Goal: Information Seeking & Learning: Learn about a topic

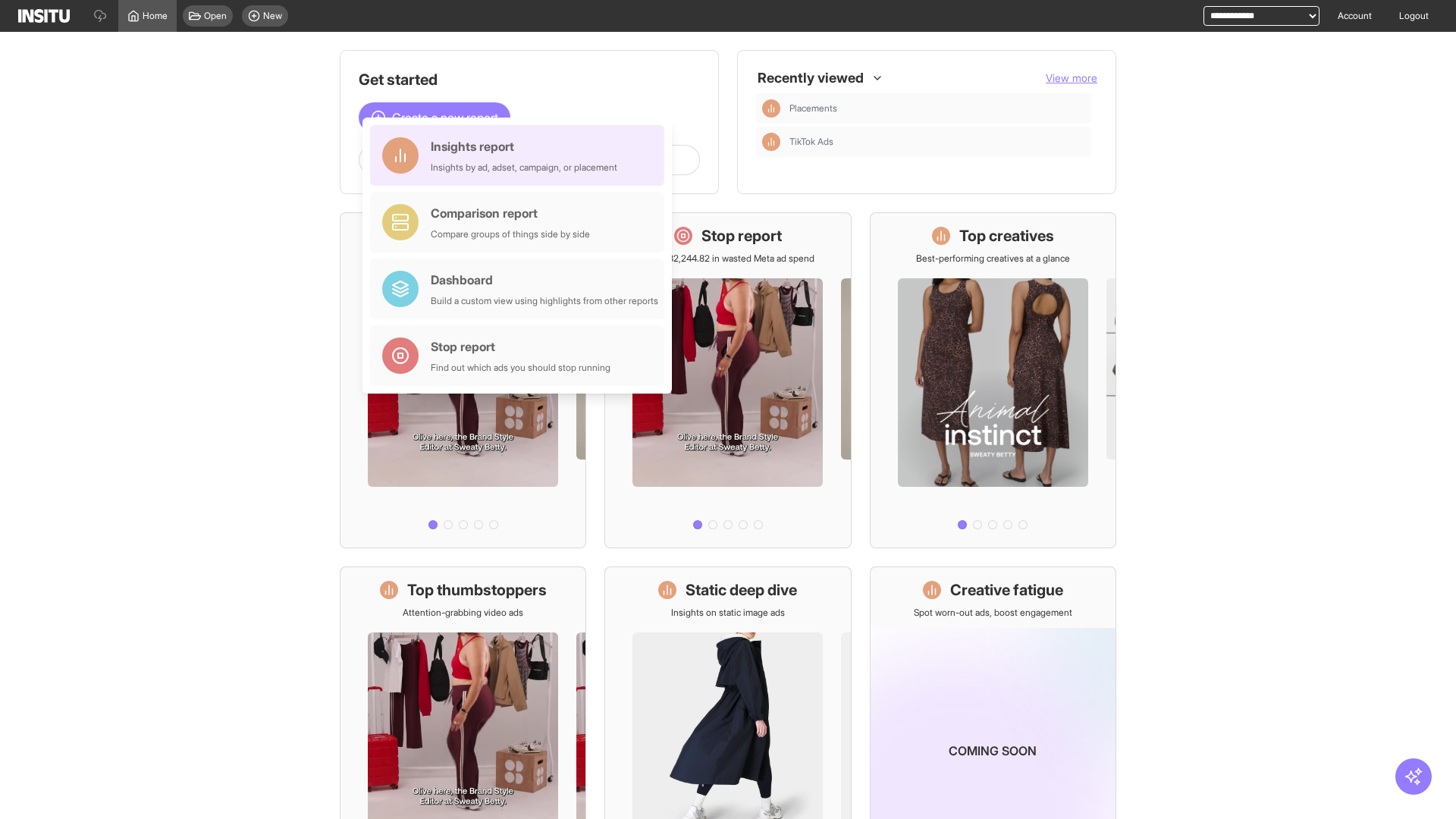
click at [521, 155] on div "Insights report Insights by ad, adset, campaign, or placement" at bounding box center [524, 155] width 187 height 36
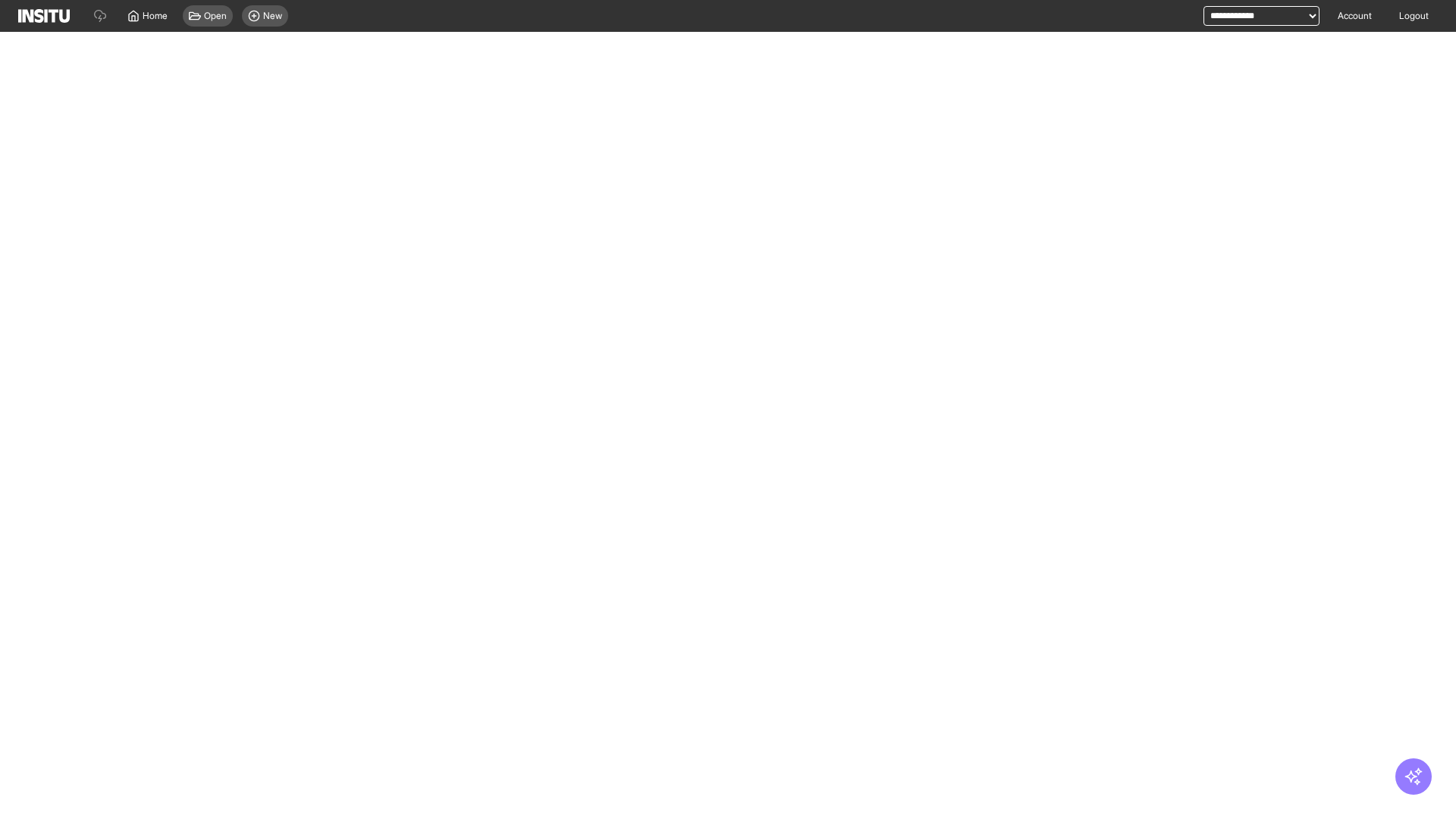
select select "**"
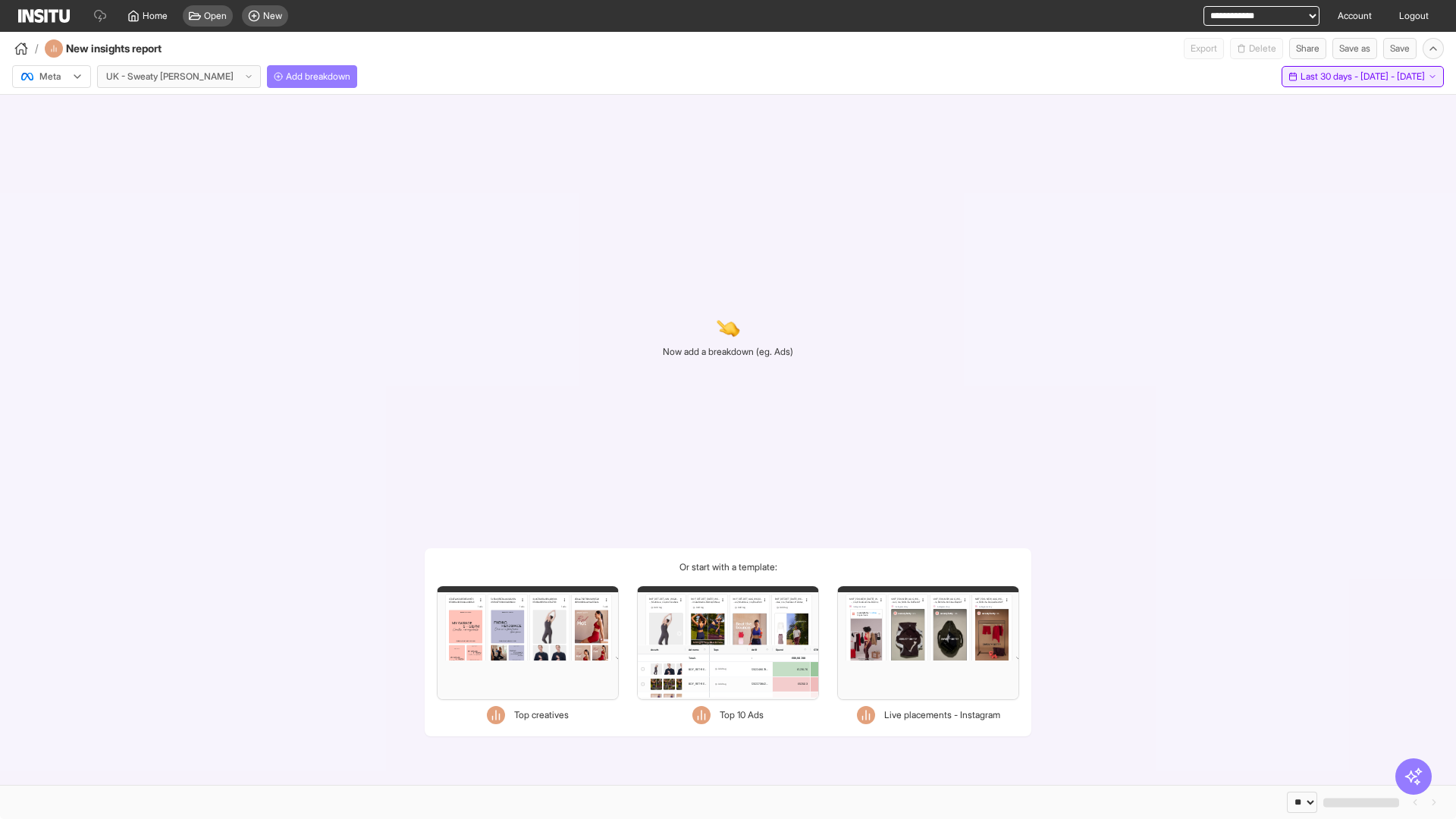
click at [1327, 77] on span "Last 30 days - [DATE] - [DATE]" at bounding box center [1363, 76] width 125 height 12
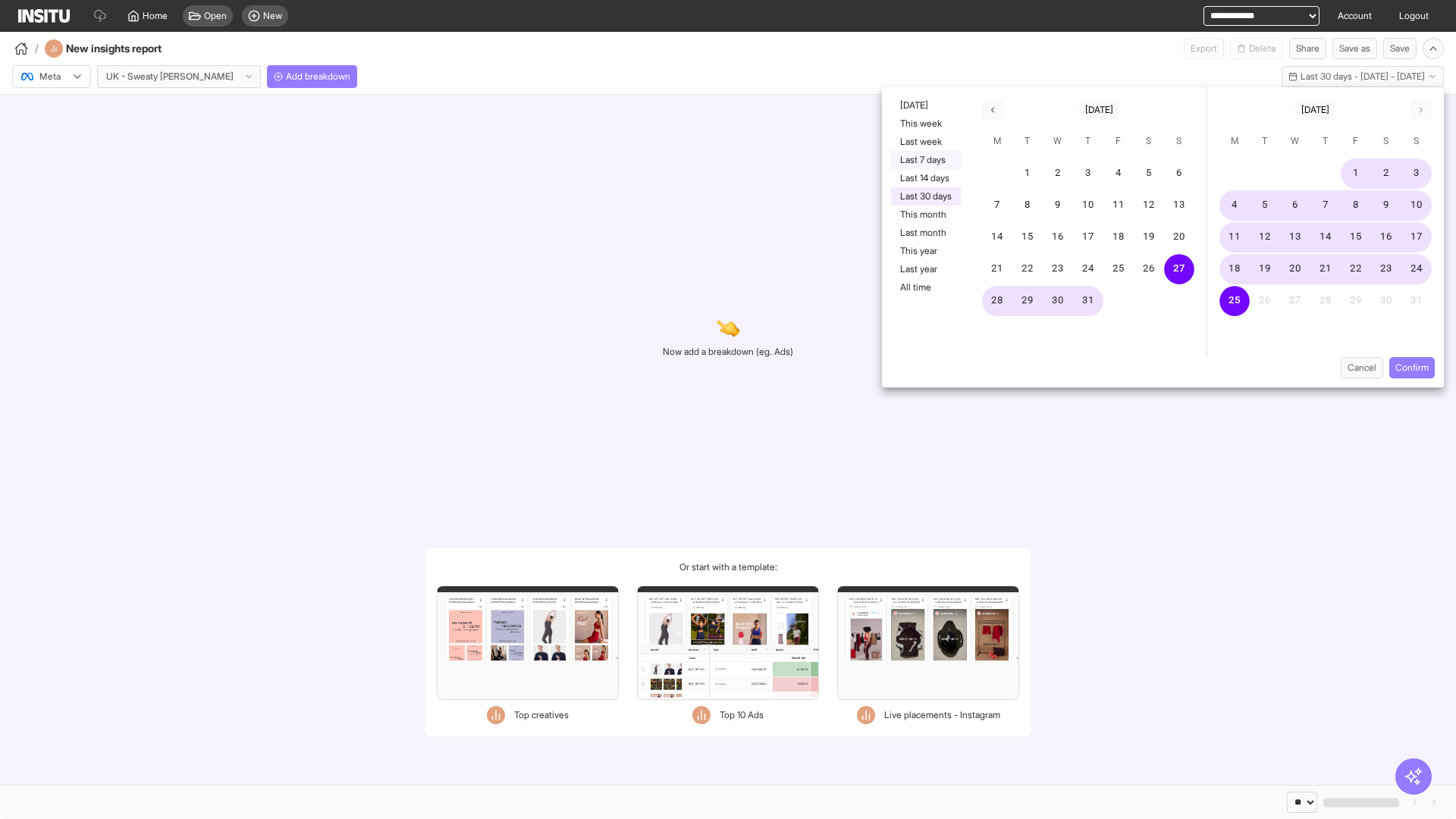
click at [924, 160] on button "Last 7 days" at bounding box center [926, 159] width 70 height 18
